Goal: Check status: Check status

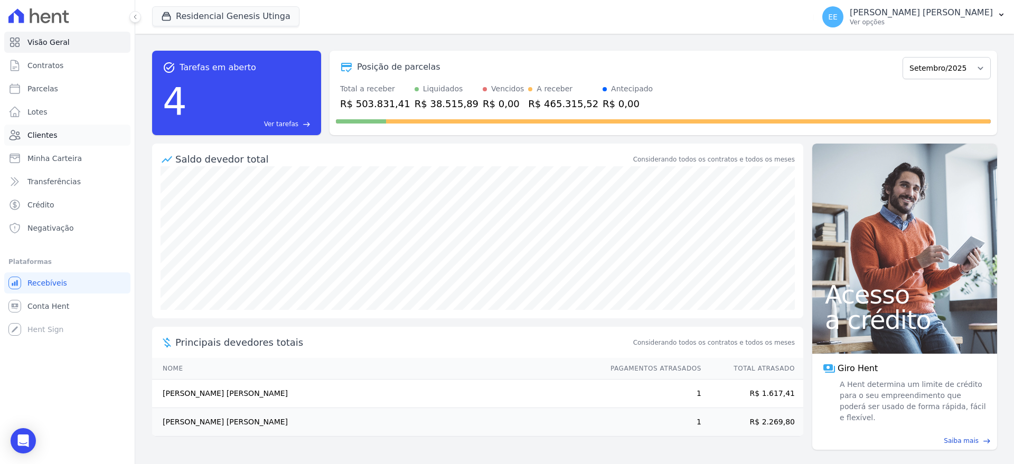
click at [51, 127] on link "Clientes" at bounding box center [67, 135] width 126 height 21
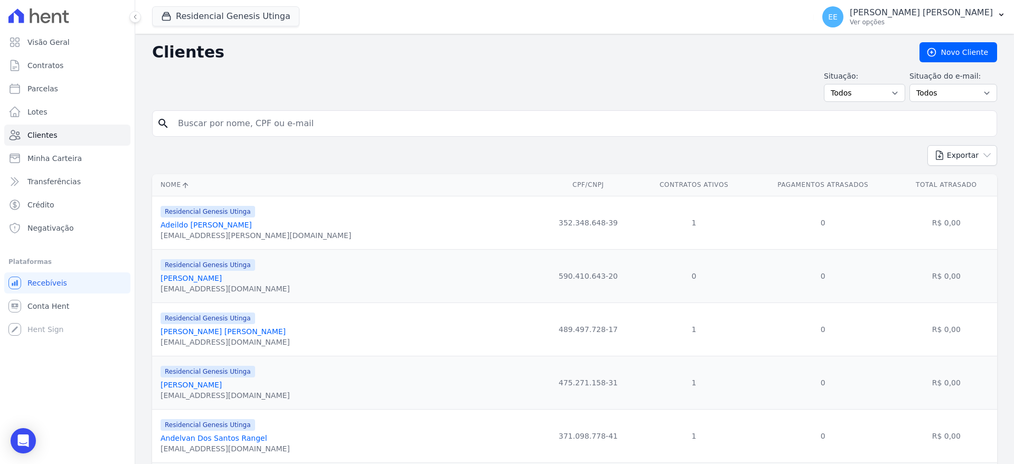
click at [222, 128] on input "search" at bounding box center [582, 123] width 821 height 21
type input "N"
type input "LAERCIO"
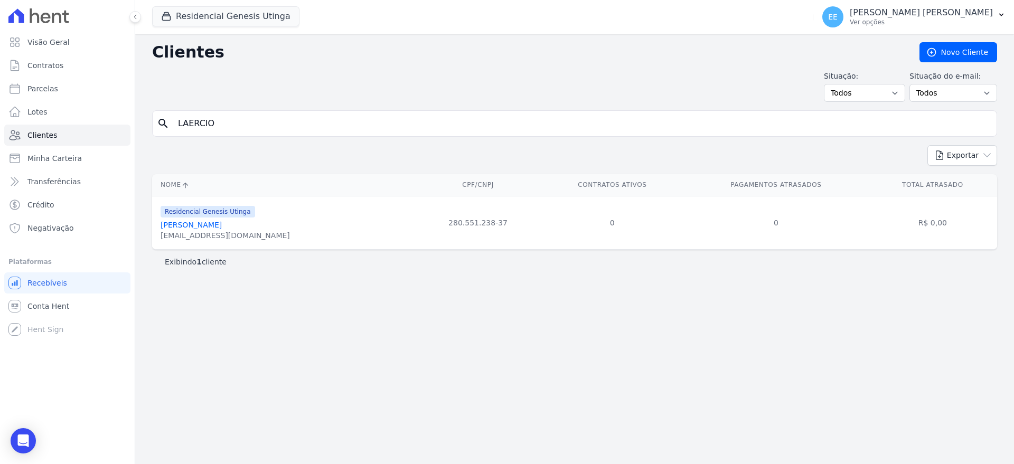
click at [202, 223] on link "[PERSON_NAME]" at bounding box center [191, 225] width 61 height 8
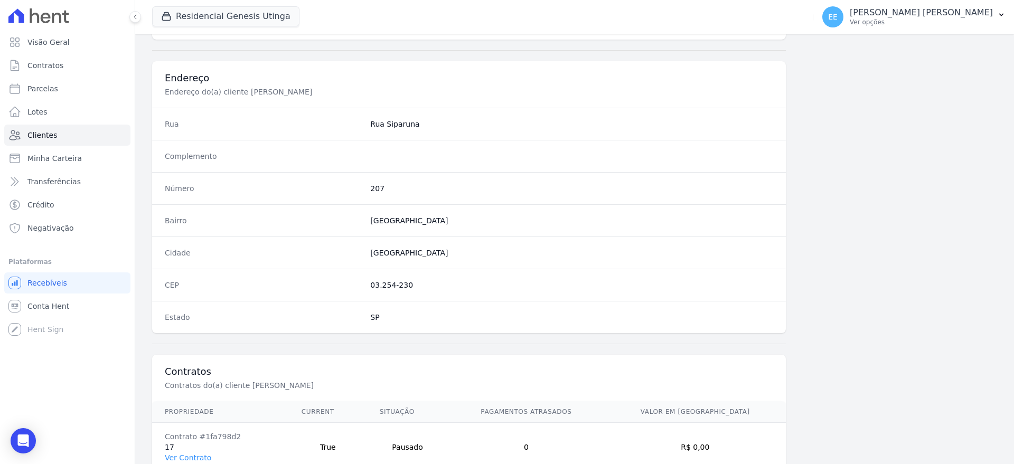
scroll to position [524, 0]
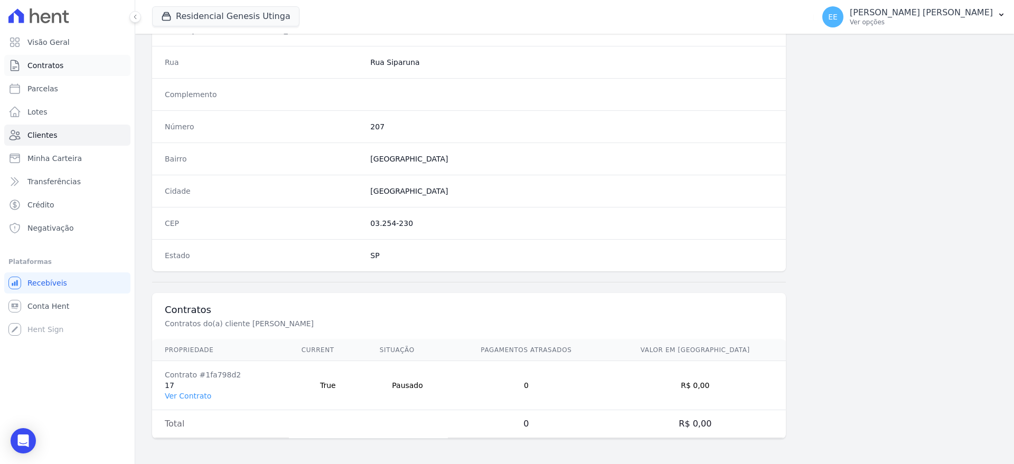
click at [55, 59] on link "Contratos" at bounding box center [67, 65] width 126 height 21
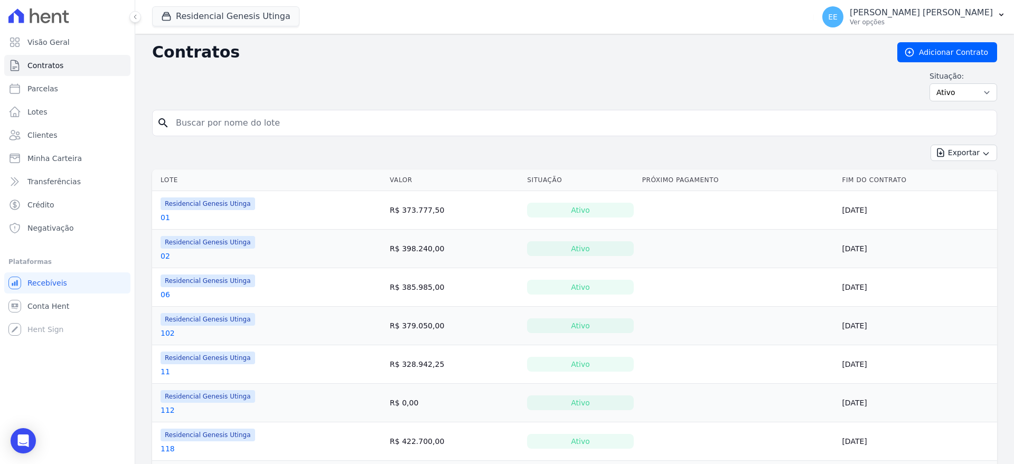
click at [232, 124] on input "search" at bounding box center [581, 122] width 823 height 21
type input "17"
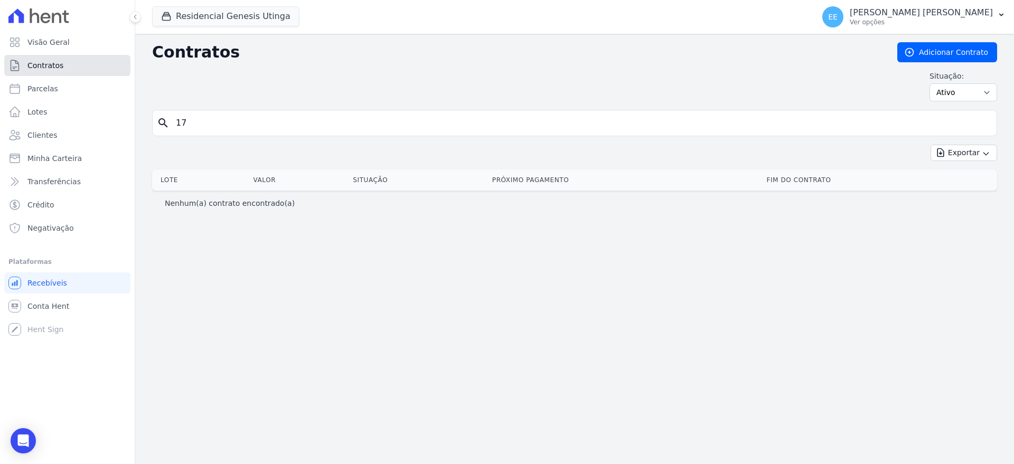
click at [54, 61] on span "Contratos" at bounding box center [45, 65] width 36 height 11
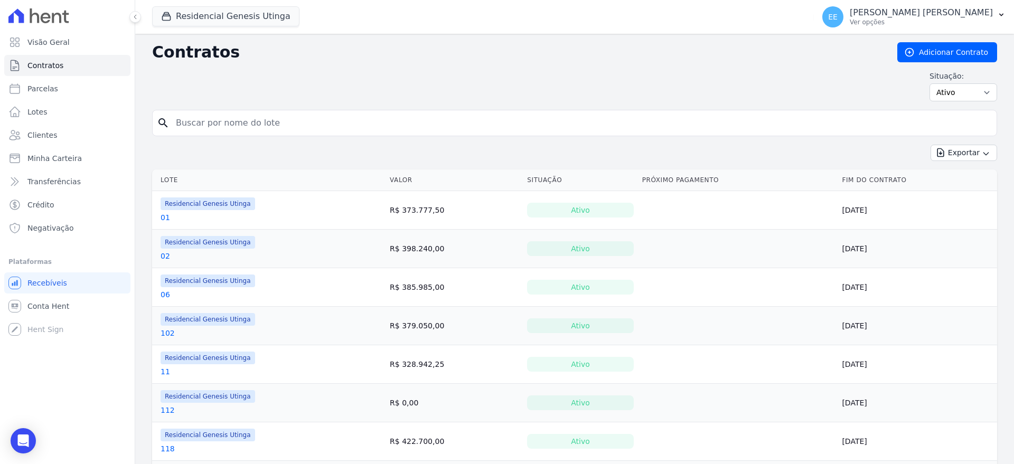
click at [200, 125] on input "search" at bounding box center [581, 122] width 823 height 21
type input "17"
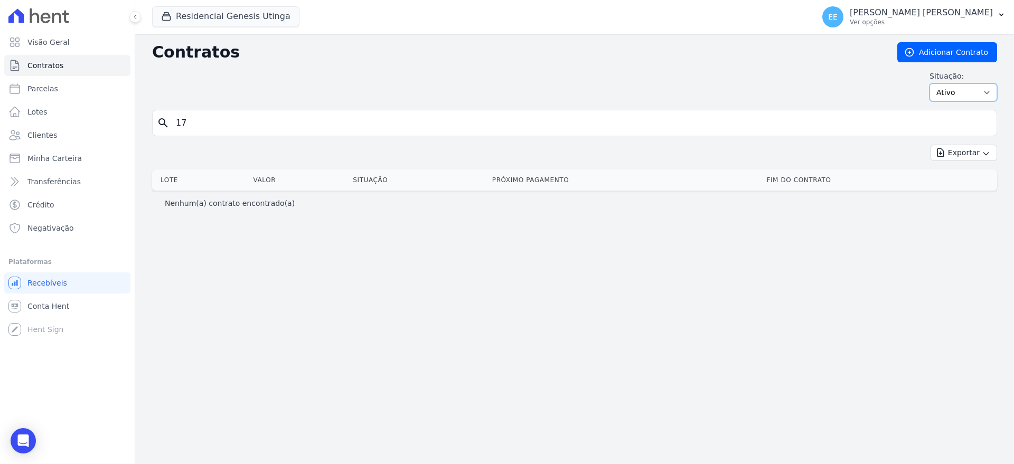
click at [974, 93] on select "Ativo Todos Pausado Distratado Rascunho Expirado Encerrado" at bounding box center [963, 92] width 68 height 18
select select "on_hold"
click at [934, 83] on select "Ativo Todos Pausado Distratado Rascunho Expirado Encerrado" at bounding box center [963, 92] width 68 height 18
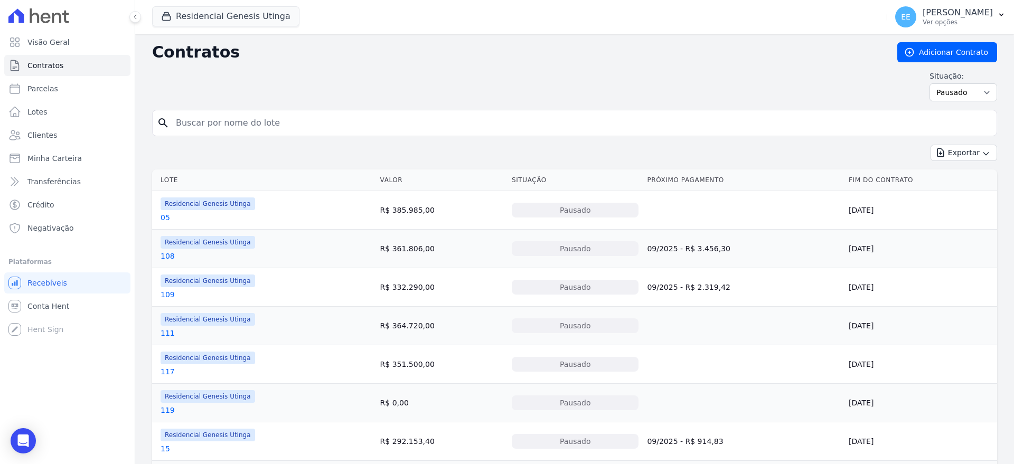
click at [229, 130] on input "search" at bounding box center [581, 122] width 823 height 21
type input "17"
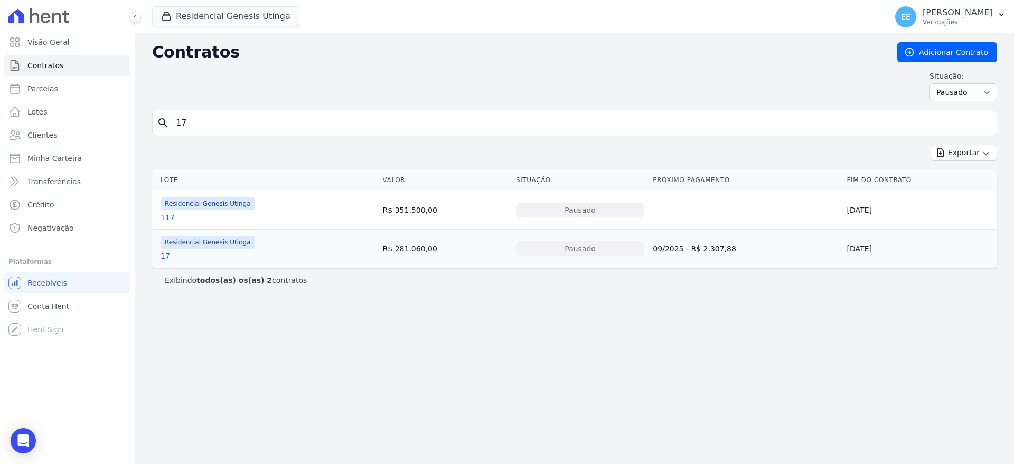
click at [162, 257] on link "17" at bounding box center [166, 256] width 10 height 11
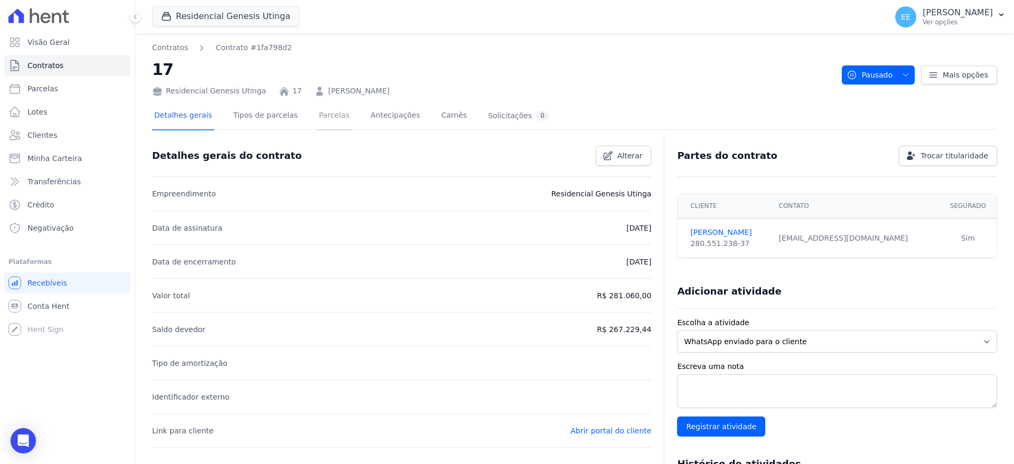
click at [317, 118] on link "Parcelas" at bounding box center [334, 116] width 35 height 28
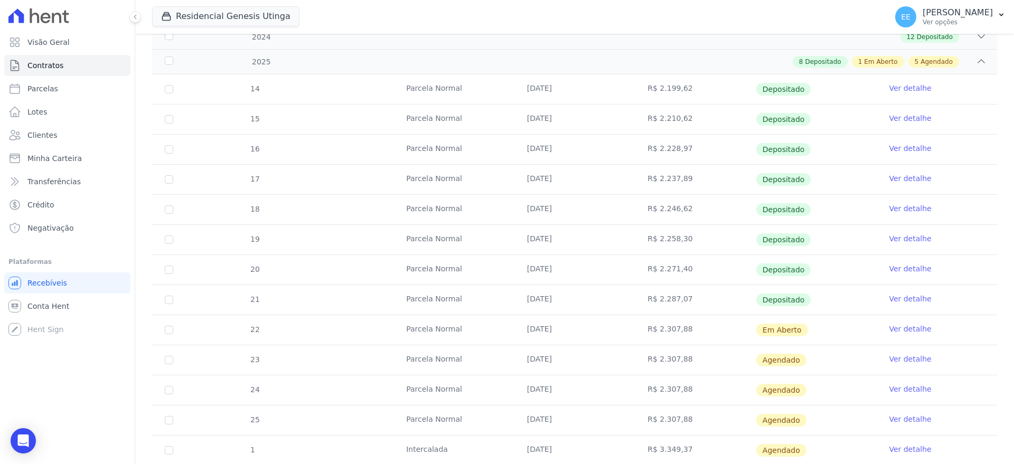
scroll to position [261, 0]
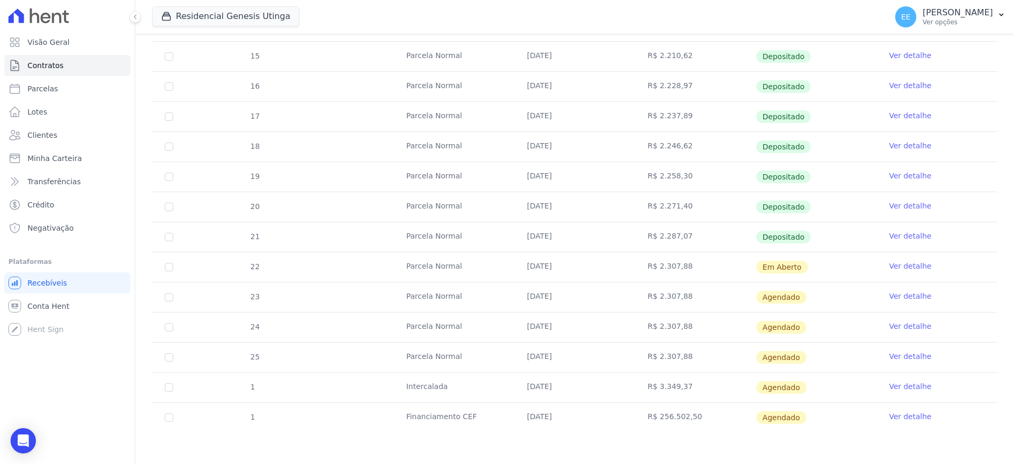
click at [895, 265] on link "Ver detalhe" at bounding box center [910, 266] width 42 height 11
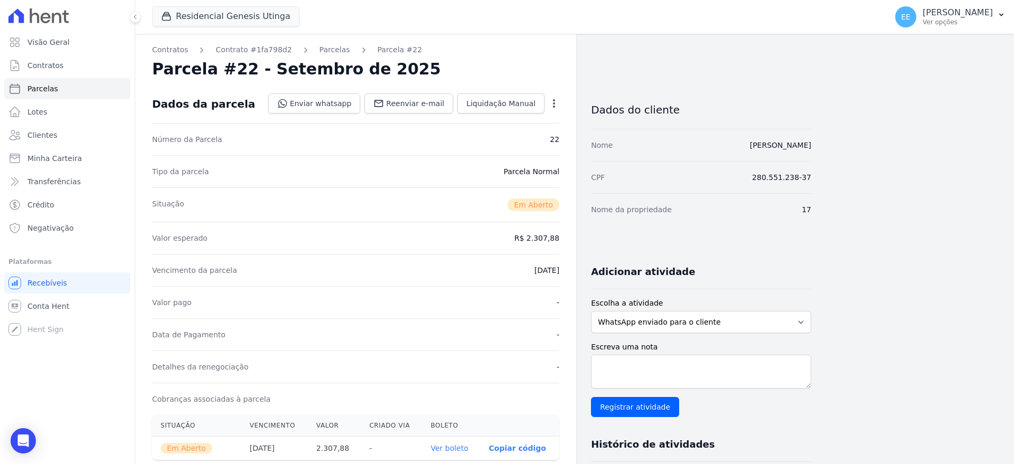
click at [551, 104] on icon "button" at bounding box center [554, 103] width 11 height 11
click at [516, 138] on link "Cancelar Cobrança" at bounding box center [508, 136] width 93 height 19
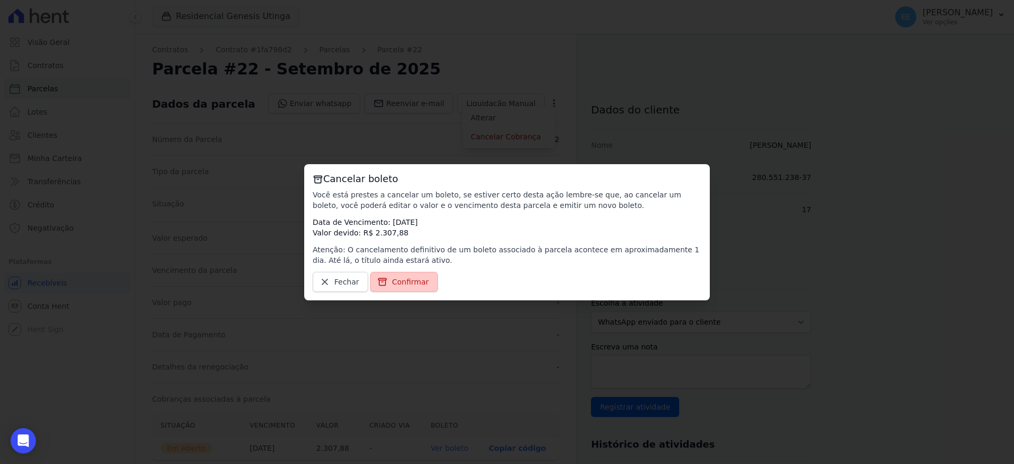
click at [407, 282] on span "Confirmar" at bounding box center [410, 282] width 37 height 11
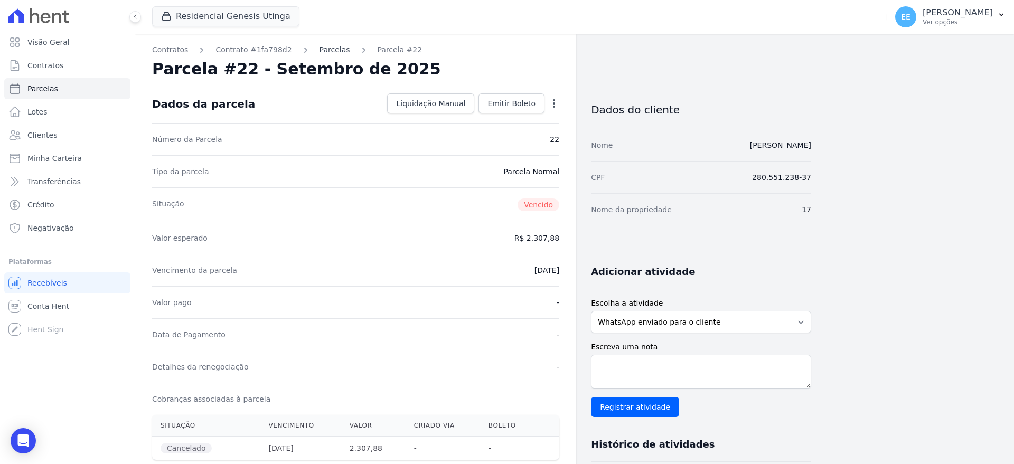
click at [319, 51] on link "Parcelas" at bounding box center [334, 49] width 31 height 11
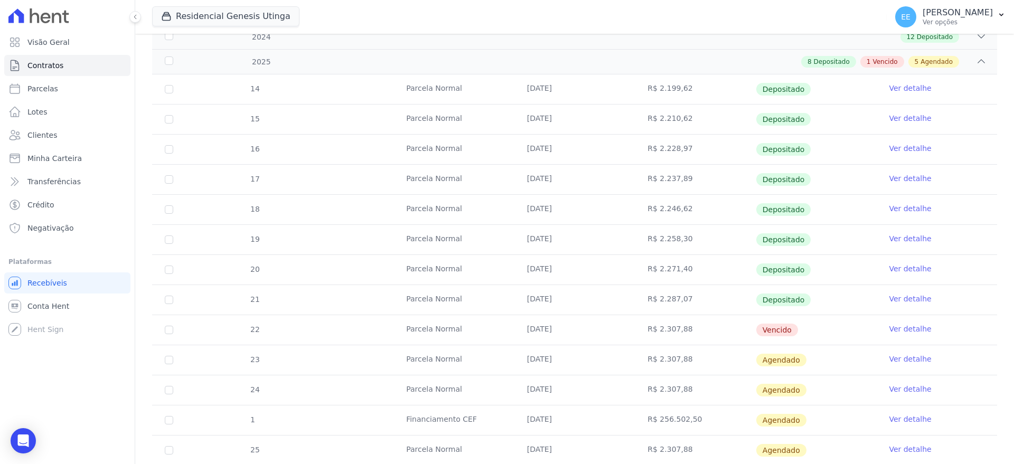
scroll to position [261, 0]
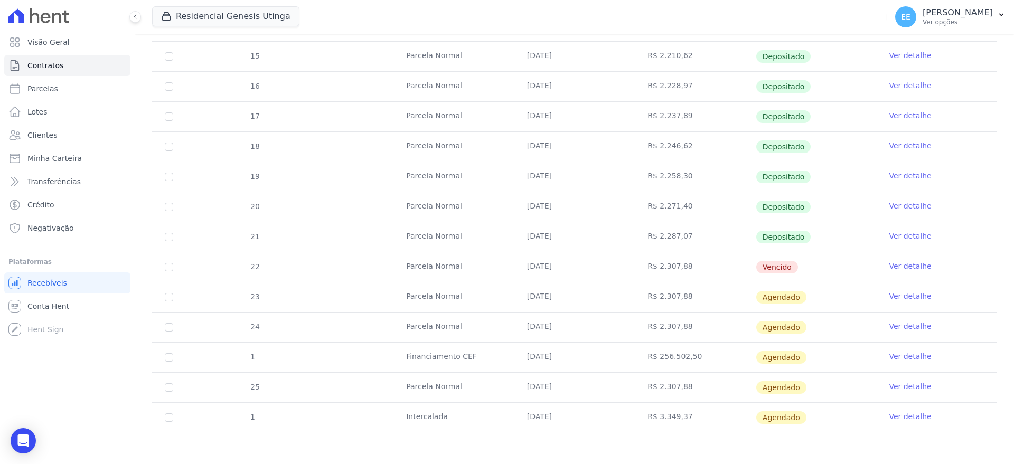
click at [905, 267] on link "Ver detalhe" at bounding box center [910, 266] width 42 height 11
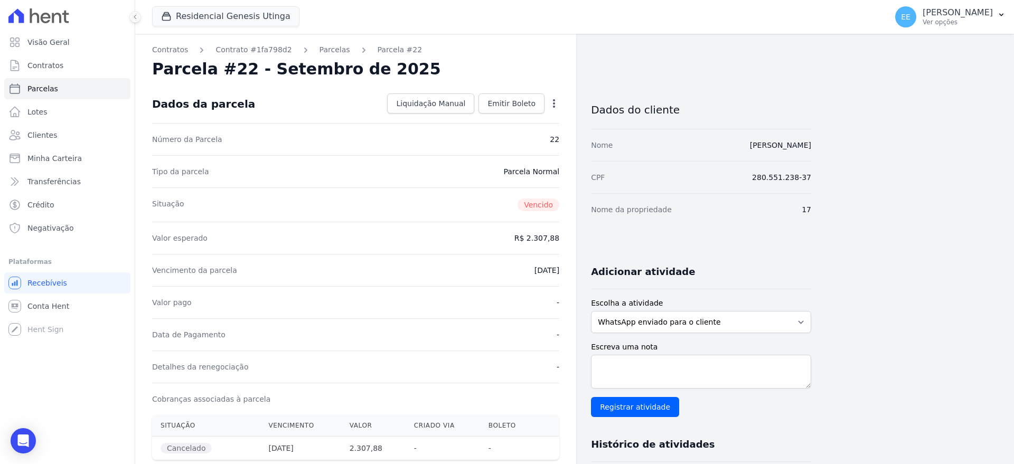
scroll to position [132, 0]
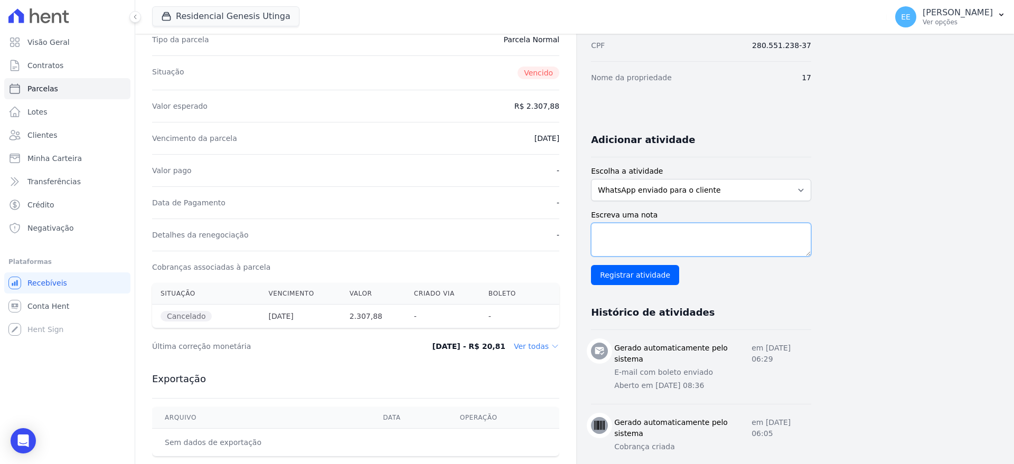
click at [623, 241] on textarea "Escreva uma nota" at bounding box center [701, 240] width 220 height 34
type textarea "b"
type textarea "boleto 10-09 cancelado, financiamento liberado"
click at [791, 296] on div "Histórico de atividades" at bounding box center [701, 313] width 220 height 34
click at [646, 271] on input "Registrar atividade" at bounding box center [635, 275] width 88 height 20
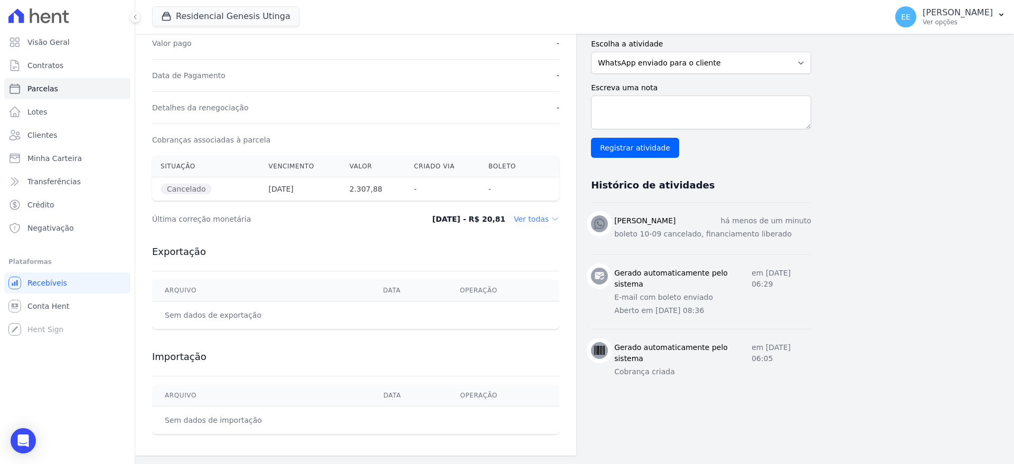
scroll to position [0, 0]
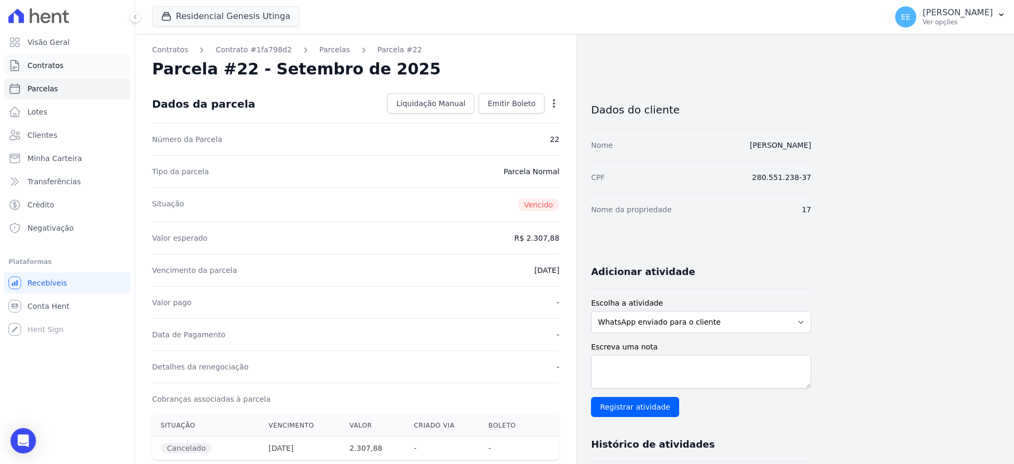
click at [54, 65] on span "Contratos" at bounding box center [45, 65] width 36 height 11
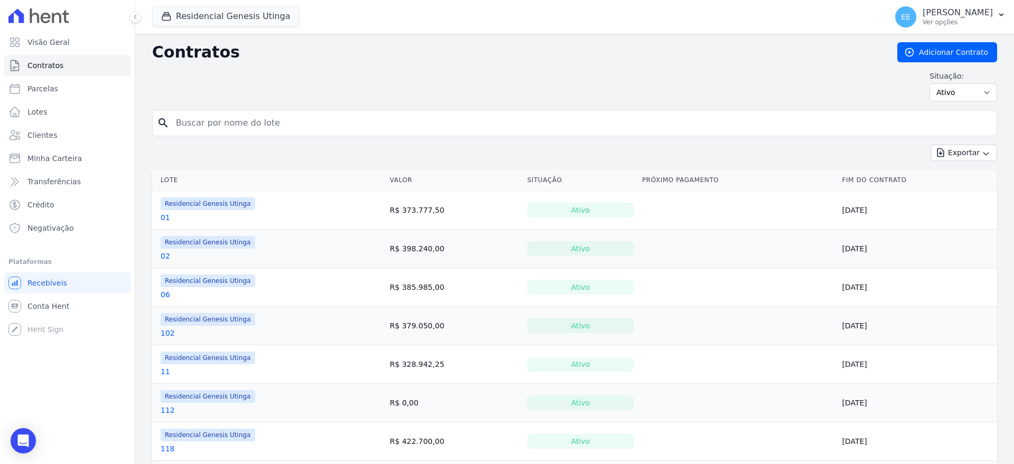
click at [205, 126] on input "search" at bounding box center [581, 122] width 823 height 21
type input "45"
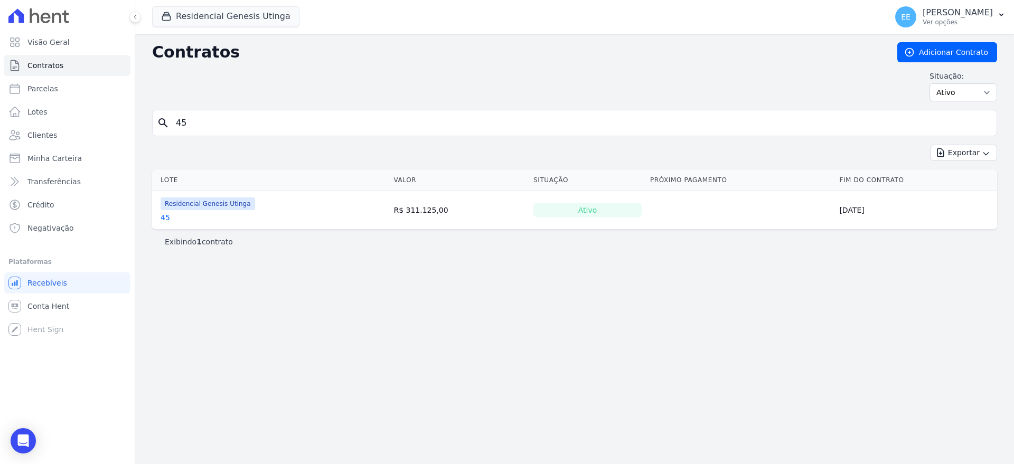
click at [166, 217] on link "45" at bounding box center [166, 217] width 10 height 11
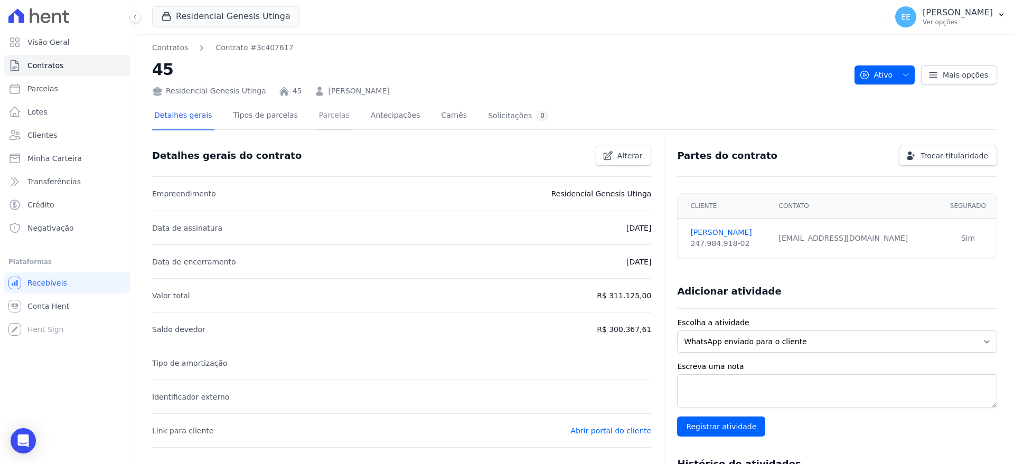
click at [322, 121] on link "Parcelas" at bounding box center [334, 116] width 35 height 28
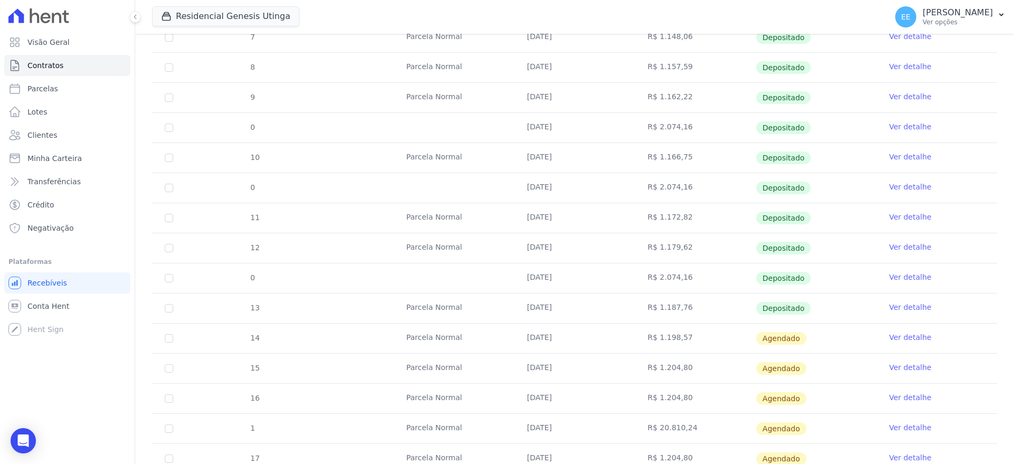
scroll to position [321, 0]
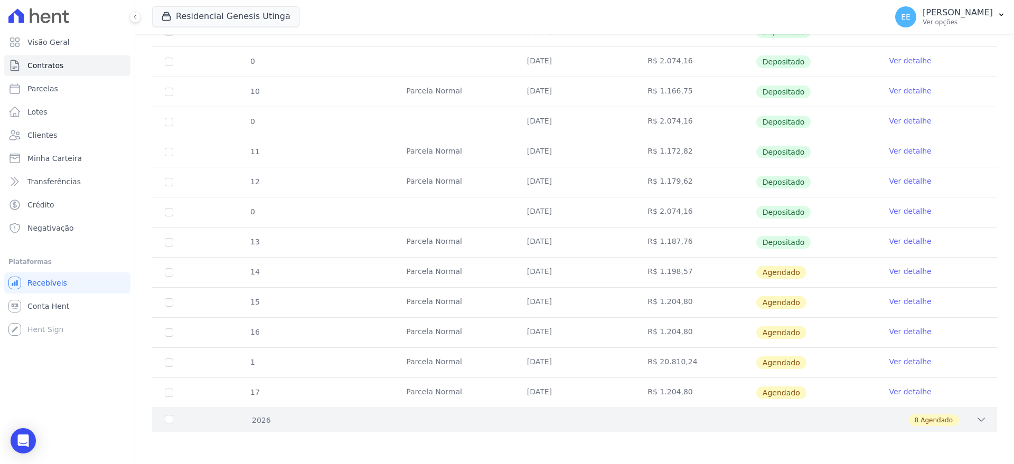
click at [965, 418] on div "8 Agendado" at bounding box center [616, 421] width 741 height 12
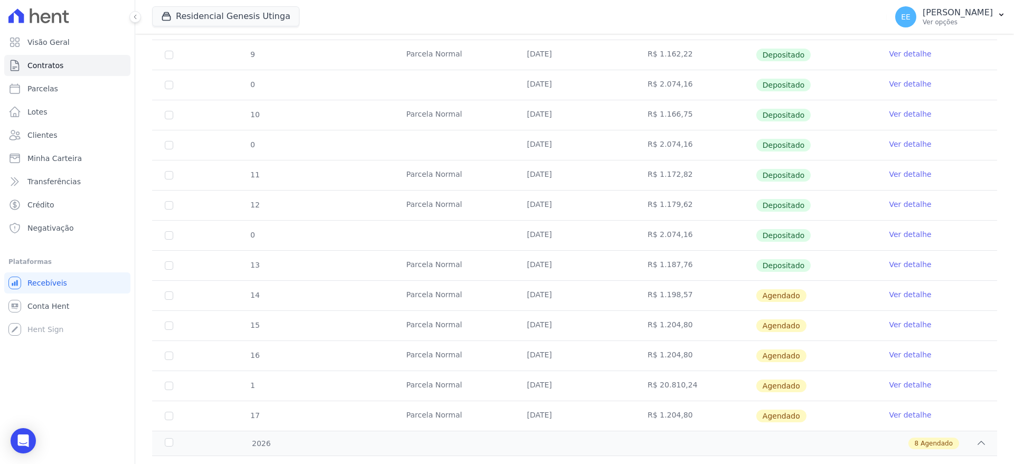
scroll to position [34, 0]
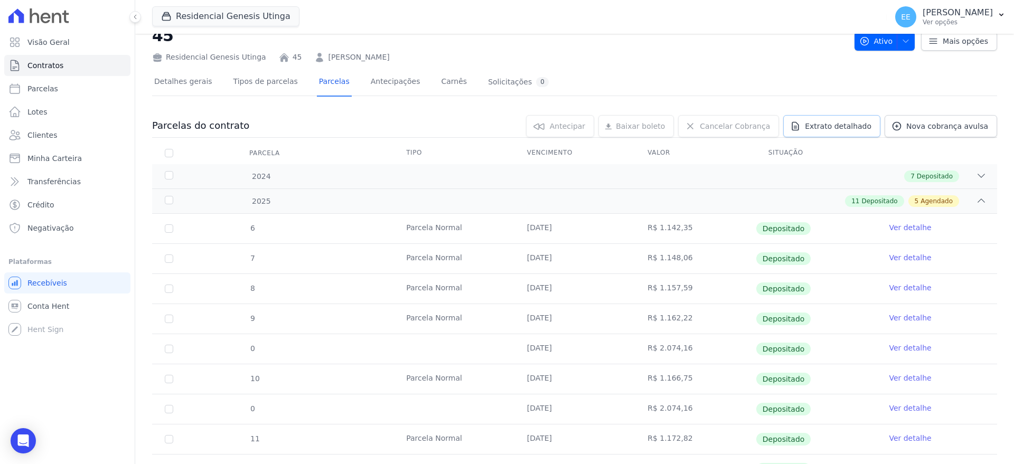
click at [851, 128] on span "Extrato detalhado" at bounding box center [838, 126] width 67 height 11
click at [973, 128] on span "Exportar PDF" at bounding box center [979, 126] width 55 height 11
click at [57, 67] on span "Contratos" at bounding box center [45, 65] width 36 height 11
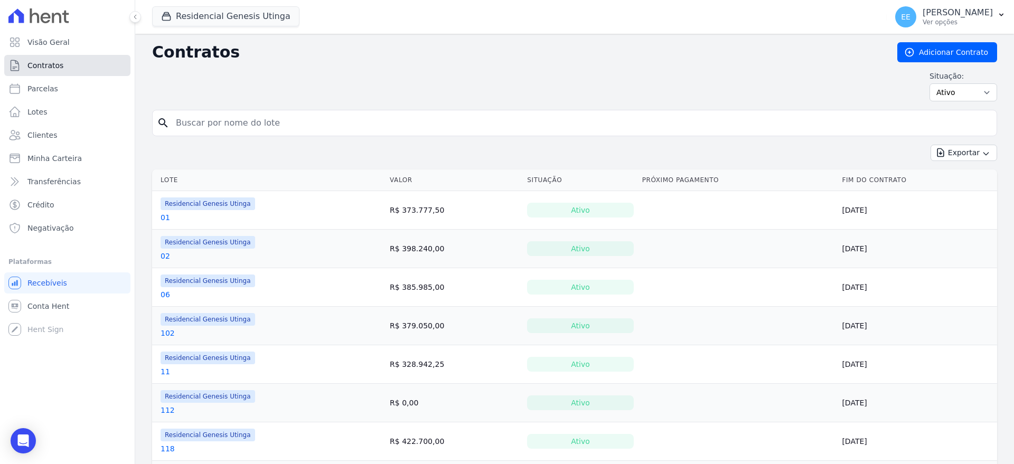
click at [47, 63] on span "Contratos" at bounding box center [45, 65] width 36 height 11
